Goal: Information Seeking & Learning: Learn about a topic

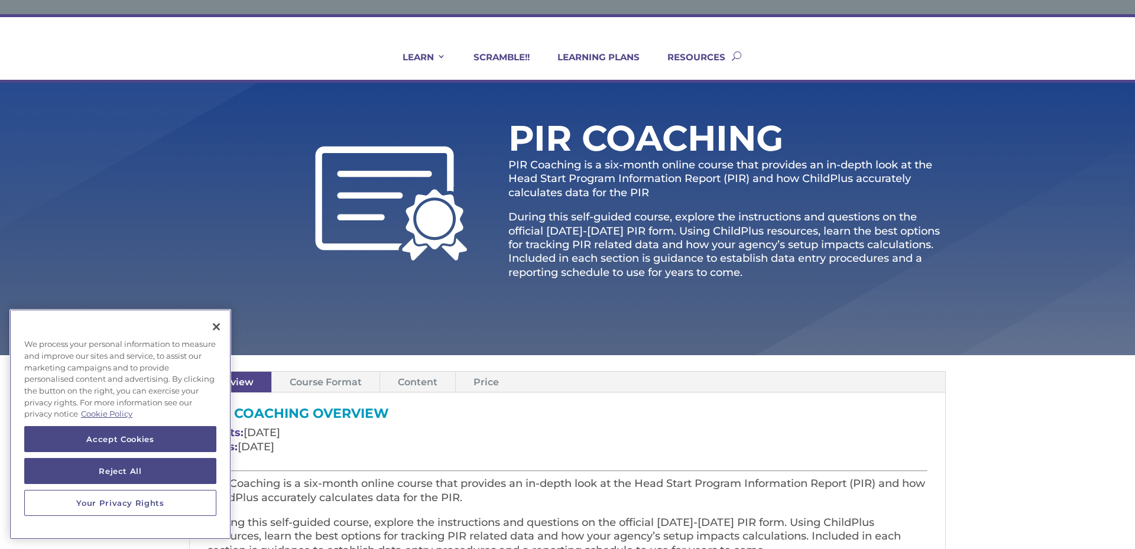
scroll to position [47, 0]
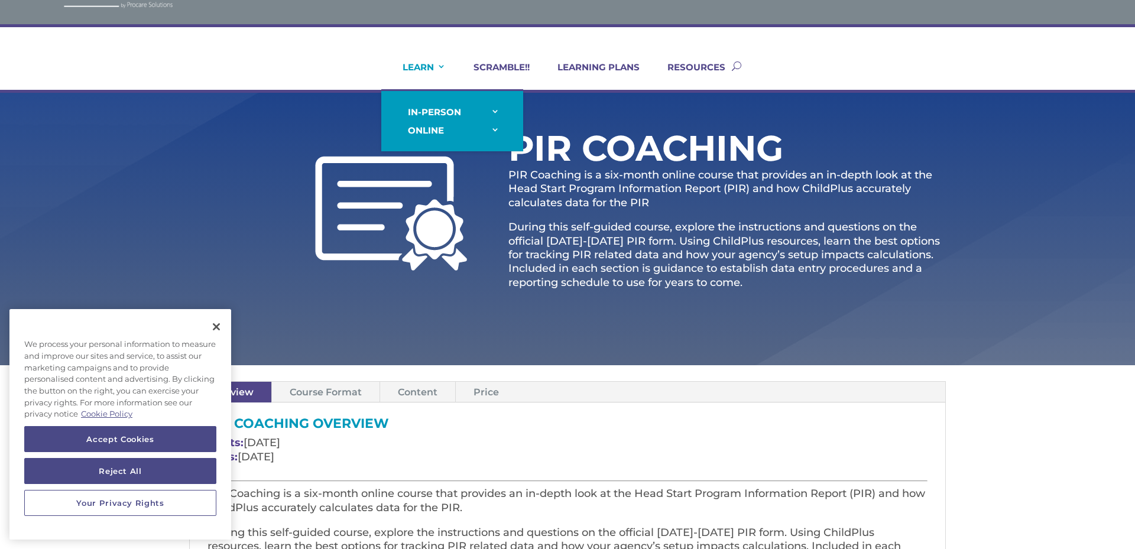
click at [431, 61] on link "LEARN" at bounding box center [417, 75] width 58 height 28
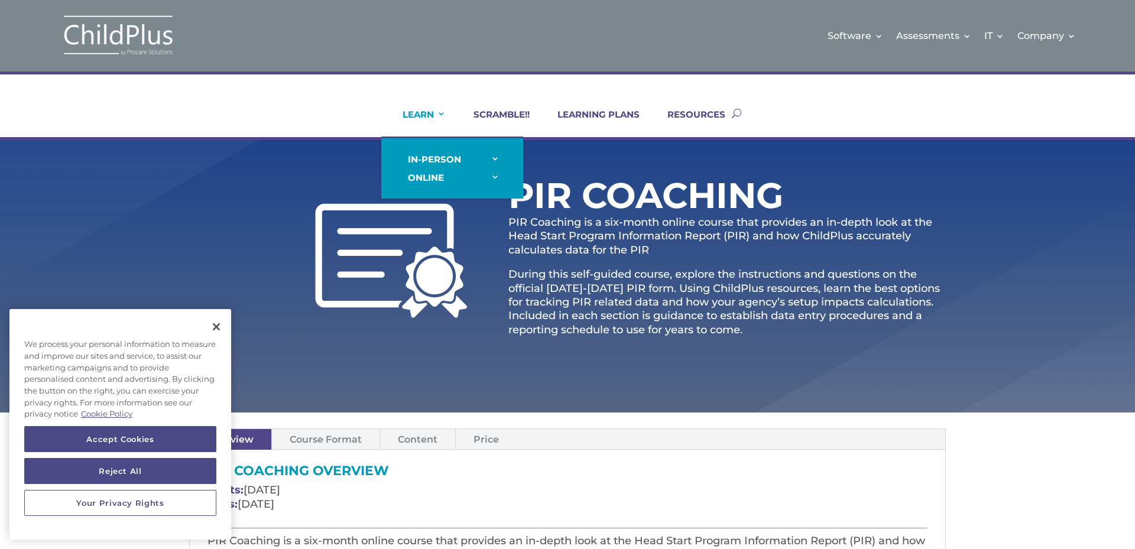
click at [430, 122] on link "LEARN" at bounding box center [417, 123] width 58 height 28
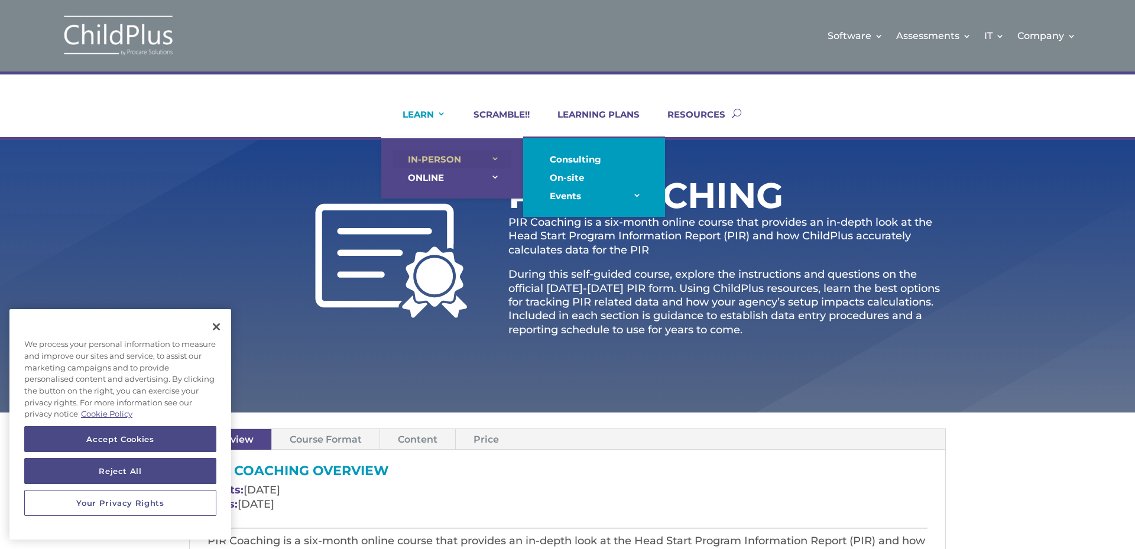
click at [437, 154] on link "IN-PERSON" at bounding box center [452, 159] width 118 height 18
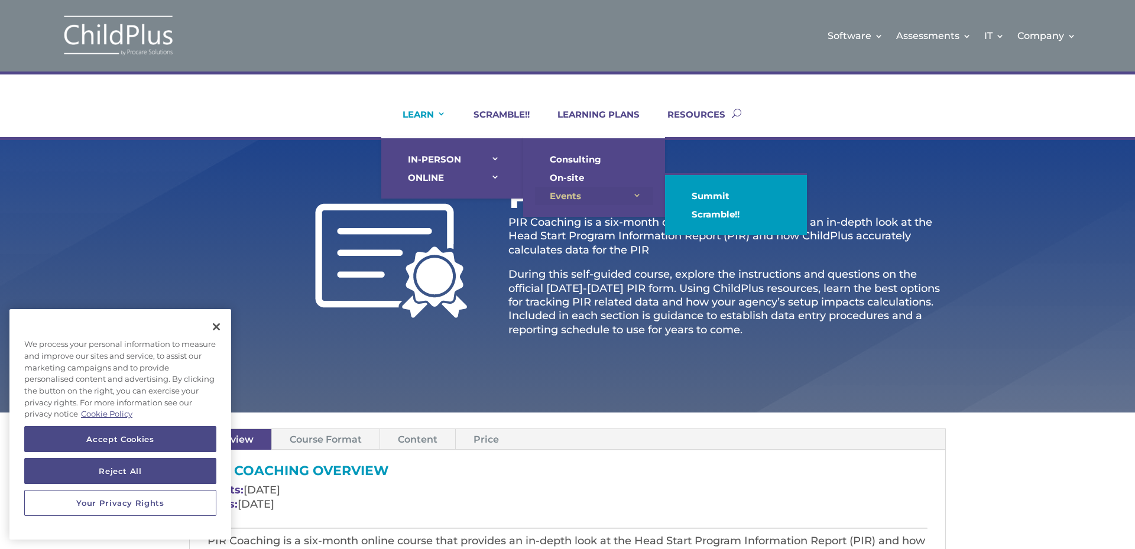
click at [567, 196] on link "Events" at bounding box center [594, 196] width 118 height 18
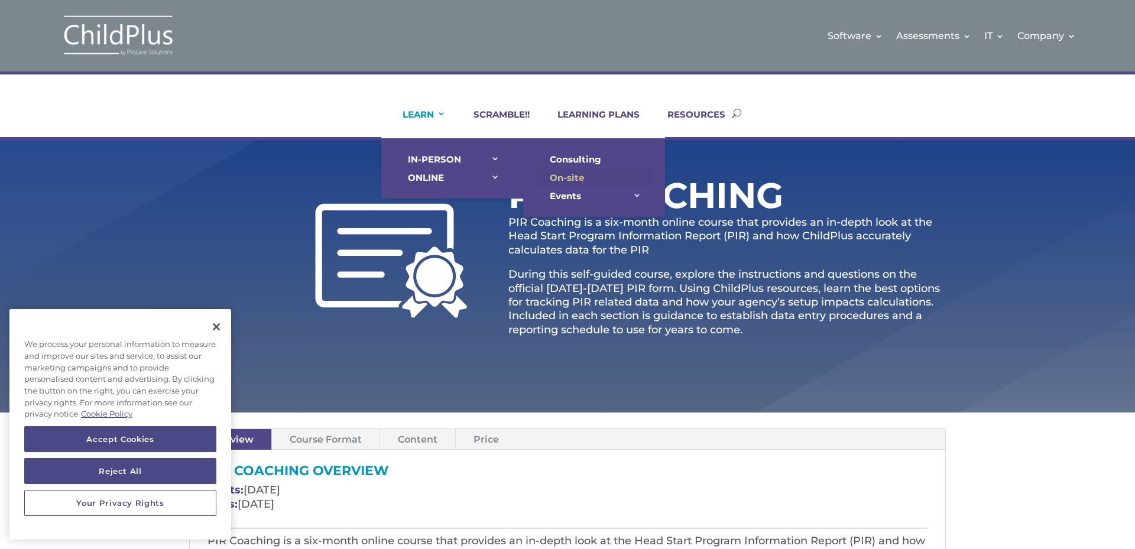
click at [568, 176] on link "On-site" at bounding box center [594, 177] width 118 height 18
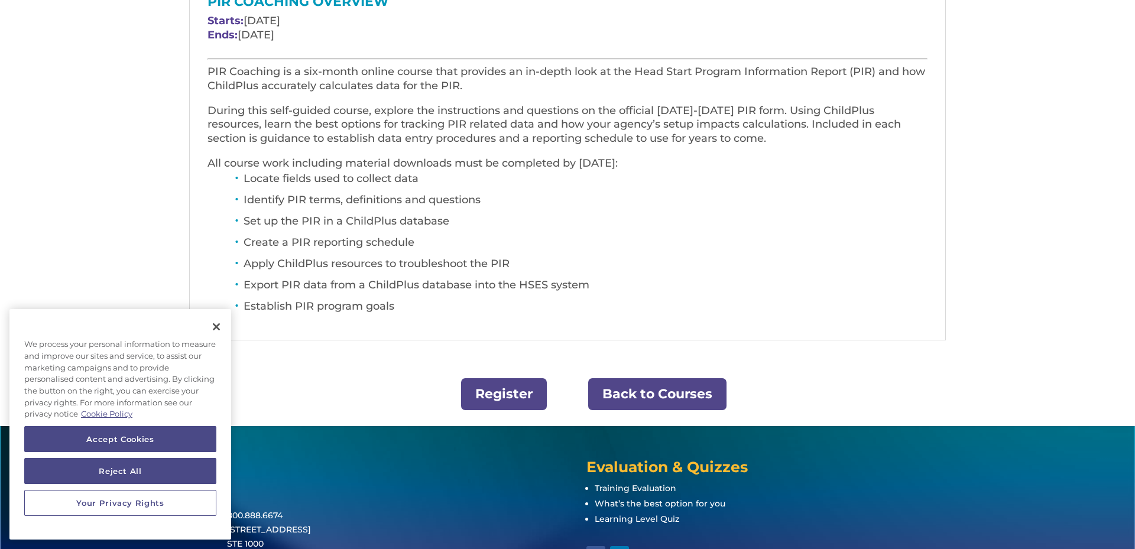
scroll to position [473, 0]
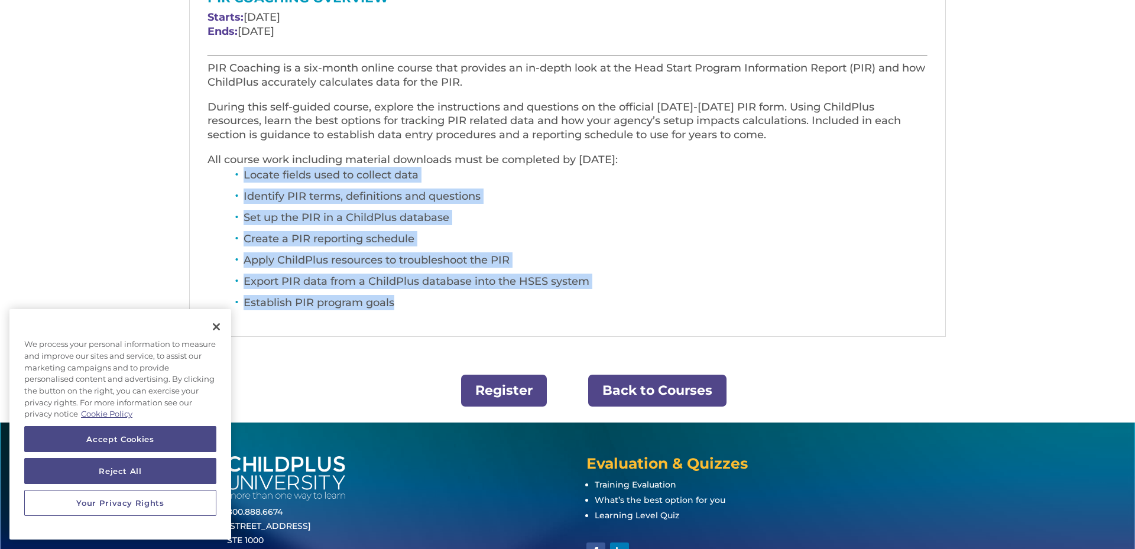
drag, startPoint x: 412, startPoint y: 303, endPoint x: 242, endPoint y: 174, distance: 213.9
click at [242, 174] on ul "Locate fields used to collect data Identify PIR terms, definitions and question…" at bounding box center [567, 244] width 720 height 155
drag, startPoint x: 242, startPoint y: 174, endPoint x: 329, endPoint y: 195, distance: 90.0
copy ul "Locate fields used to collect data Identify PIR terms, definitions and question…"
click at [692, 267] on li "Apply ChildPlus resources to troubleshoot the PIR" at bounding box center [586, 262] width 684 height 21
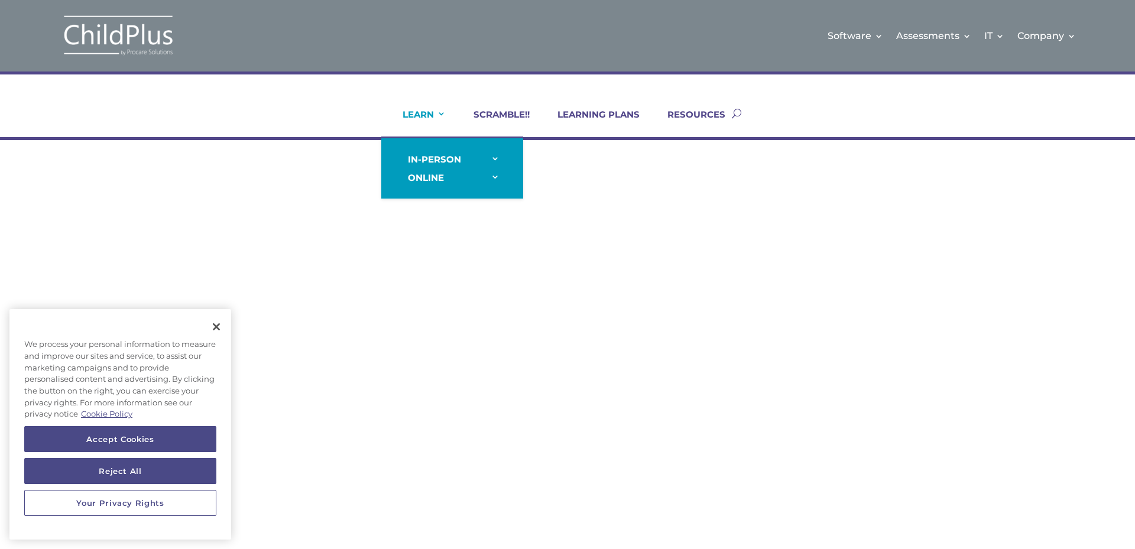
click at [432, 111] on link "LEARN" at bounding box center [417, 123] width 58 height 28
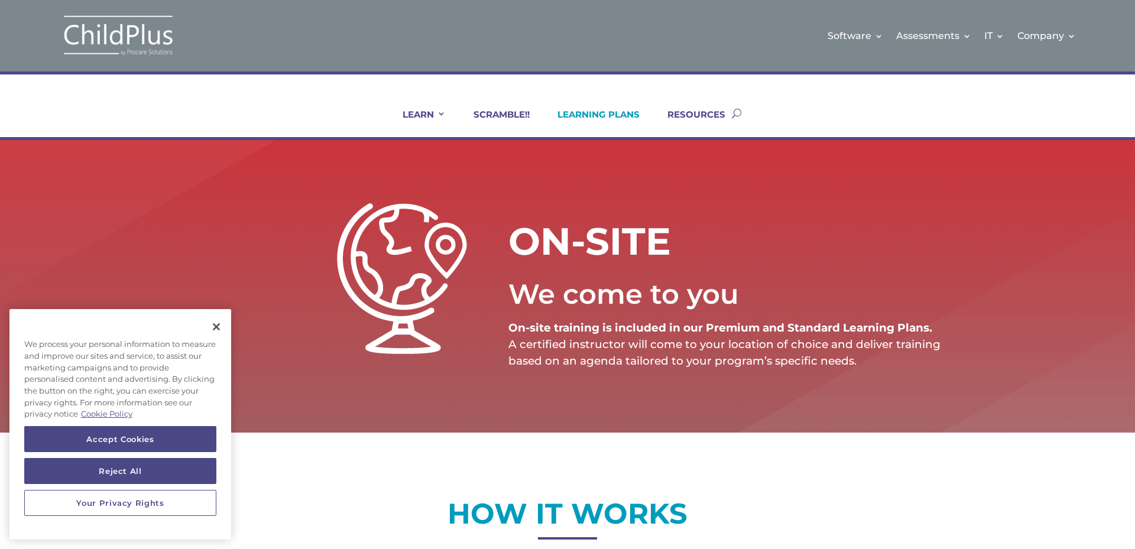
click at [615, 109] on link "LEARNING PLANS" at bounding box center [591, 123] width 97 height 28
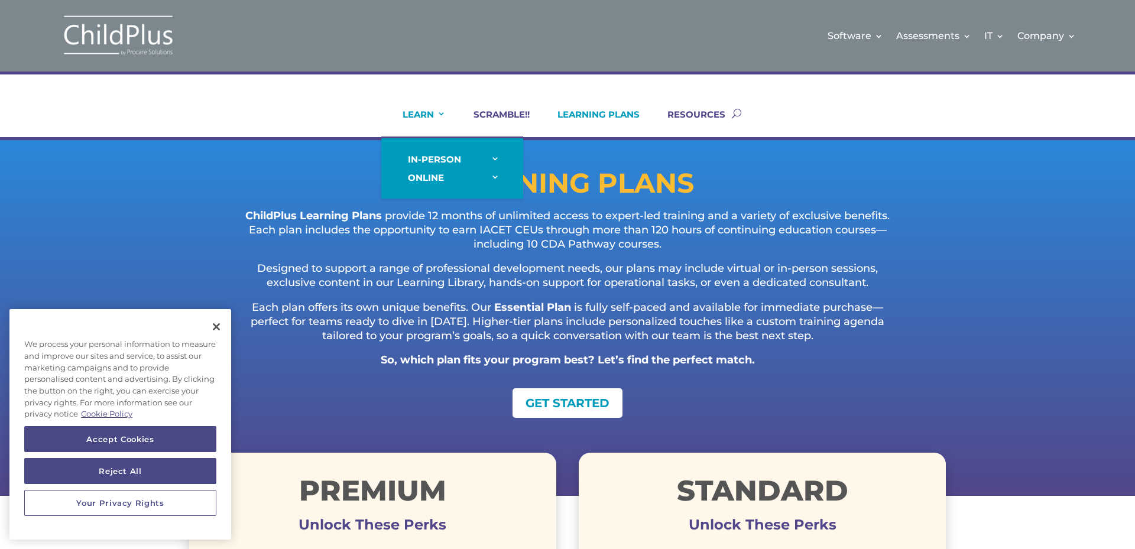
click at [421, 117] on link "LEARN" at bounding box center [417, 123] width 58 height 28
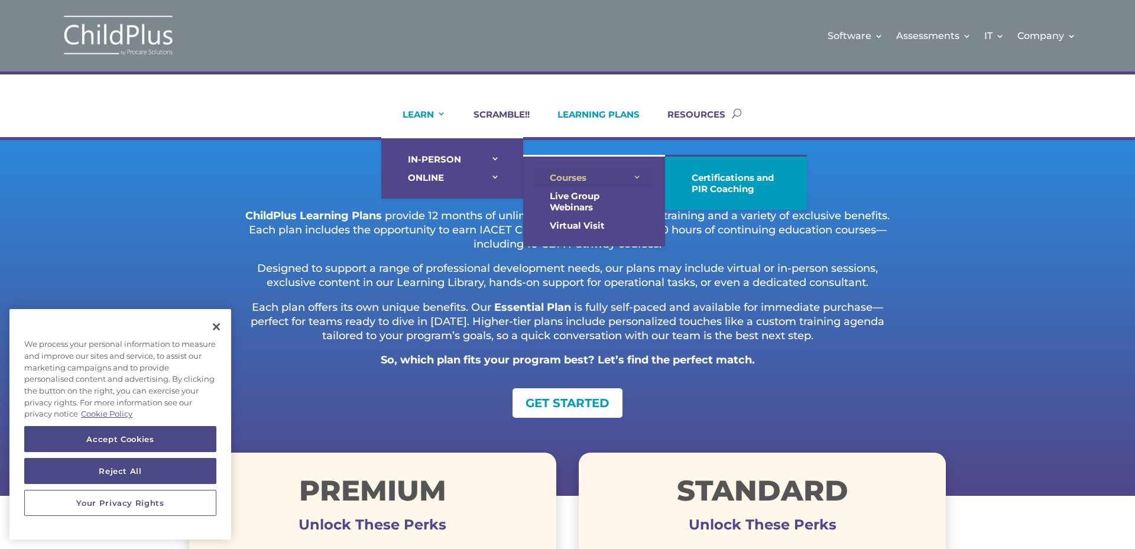
click at [569, 179] on link "Courses" at bounding box center [594, 177] width 118 height 18
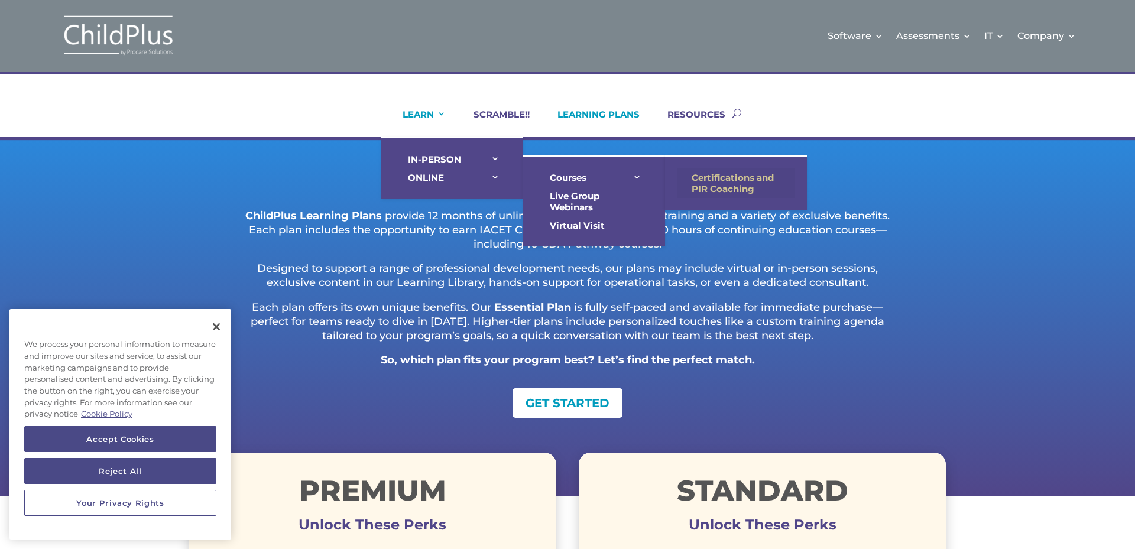
click at [706, 179] on link "Certifications and PIR Coaching" at bounding box center [736, 183] width 118 height 30
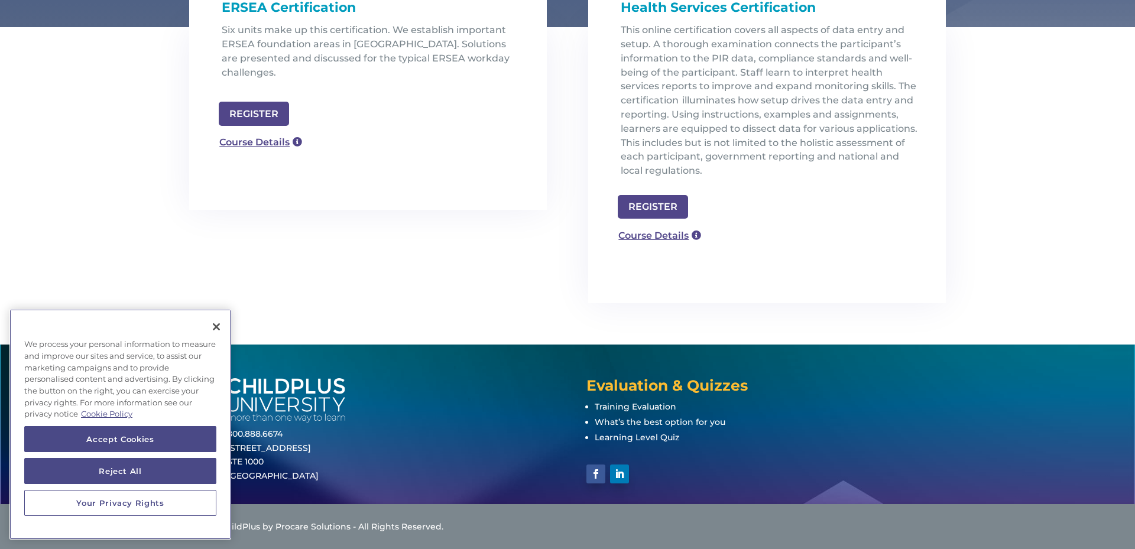
scroll to position [425, 0]
